Goal: Task Accomplishment & Management: Use online tool/utility

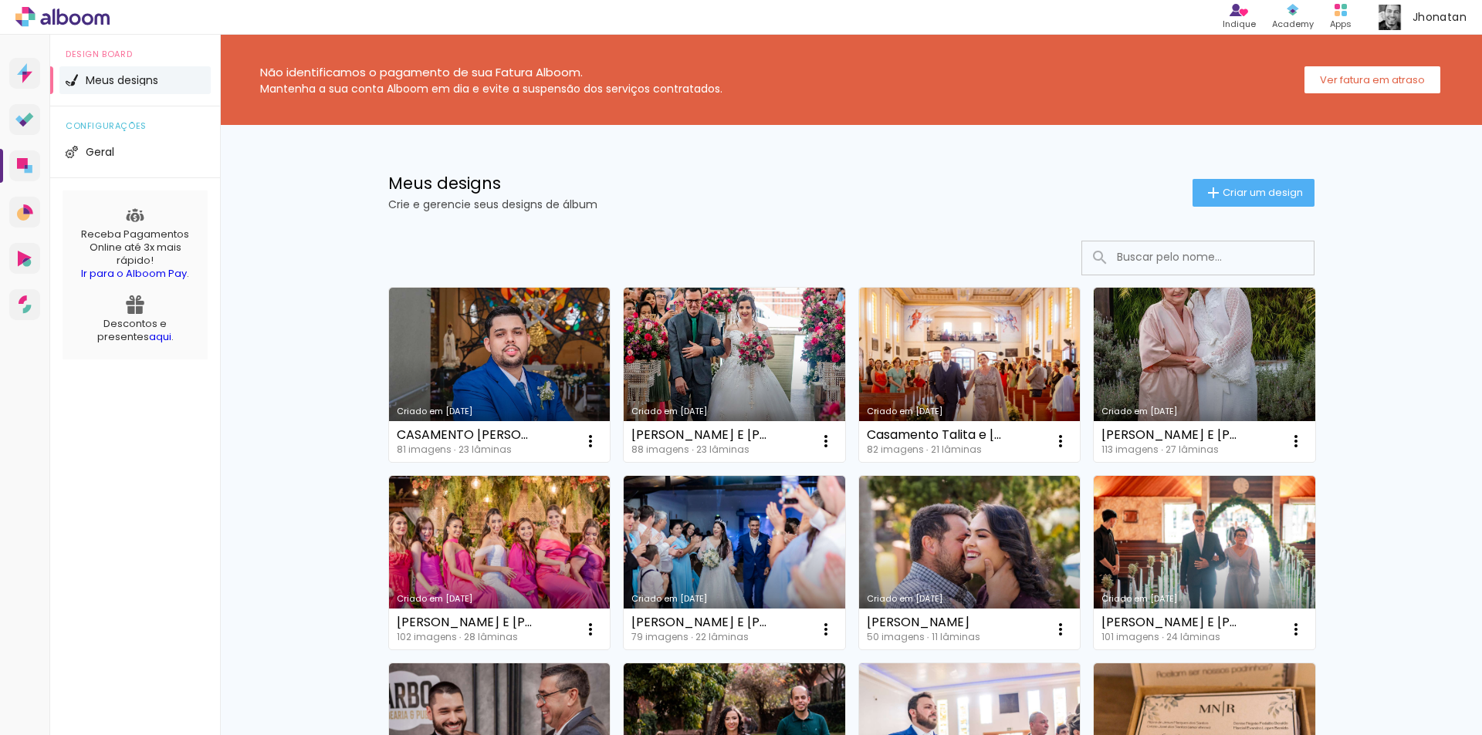
scroll to position [540, 0]
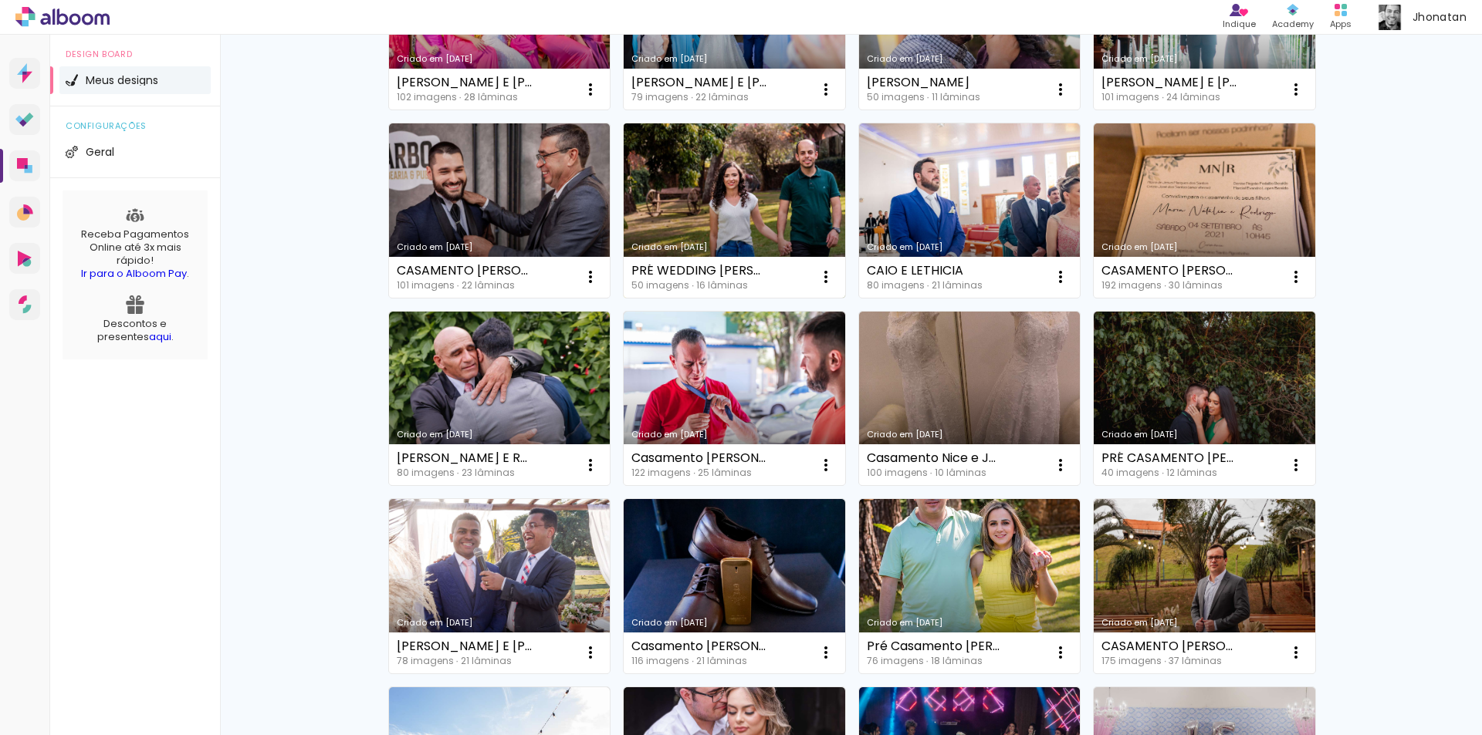
click at [750, 195] on link "Criado em [DATE]" at bounding box center [734, 210] width 221 height 174
